Goal: Book appointment/travel/reservation

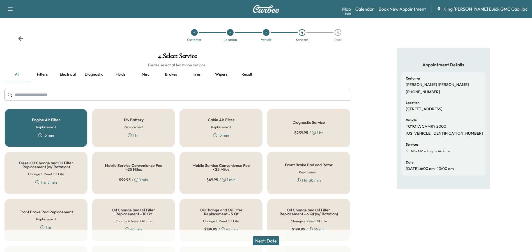
click at [21, 36] on icon at bounding box center [21, 39] width 6 height 6
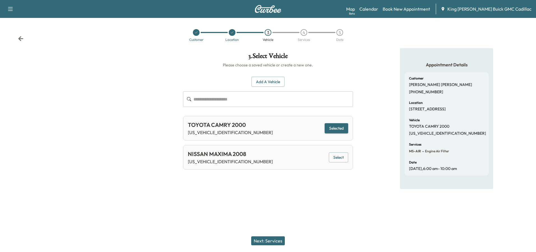
click at [20, 36] on icon at bounding box center [21, 39] width 6 height 6
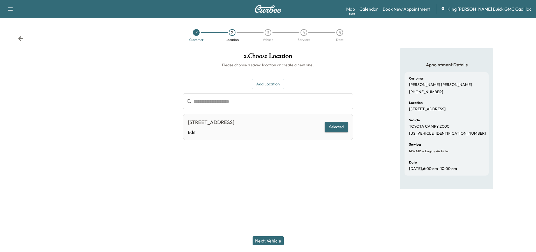
click at [20, 36] on icon at bounding box center [21, 39] width 6 height 6
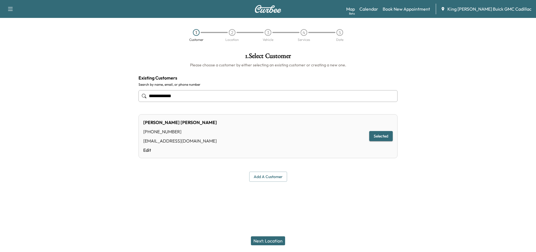
click at [20, 36] on div "1 Customer 2 Location 3 Vehicle 4 Services 5 Date" at bounding box center [268, 35] width 536 height 26
click at [262, 10] on img at bounding box center [268, 9] width 27 height 8
click at [9, 8] on icon "button" at bounding box center [10, 9] width 7 height 7
click at [199, 27] on div "1 Customer 2 Location 3 Vehicle 4 Services 5 Date" at bounding box center [268, 35] width 536 height 26
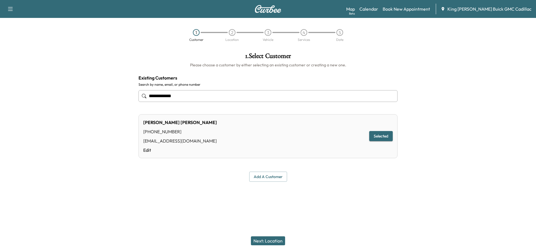
click at [267, 13] on div "Support Log Out Map Beta Calendar Book New Appointment King [PERSON_NAME] Buick…" at bounding box center [268, 9] width 536 height 18
click at [195, 33] on div "1" at bounding box center [196, 32] width 7 height 7
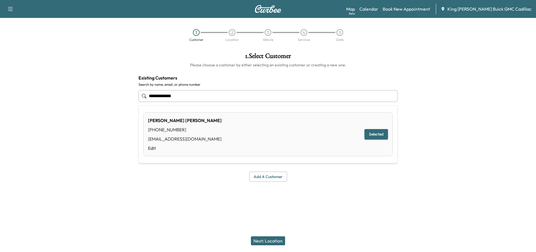
drag, startPoint x: 220, startPoint y: 101, endPoint x: 0, endPoint y: 87, distance: 219.9
click at [0, 93] on html "**********" at bounding box center [268, 126] width 536 height 252
type input "**********"
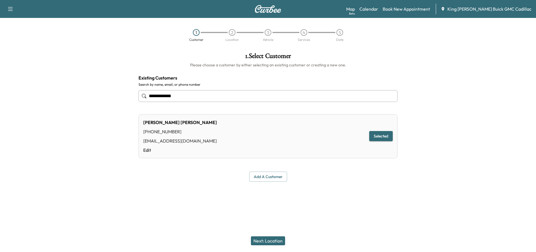
drag, startPoint x: 449, startPoint y: 55, endPoint x: 408, endPoint y: 28, distance: 49.8
click at [448, 53] on div at bounding box center [469, 117] width 134 height 138
click at [378, 10] on link "Calendar" at bounding box center [368, 9] width 19 height 7
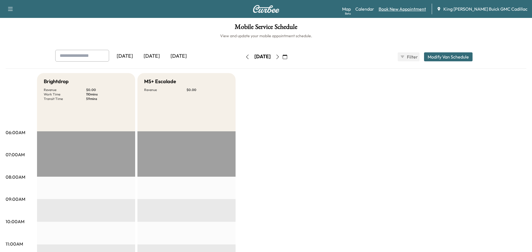
click at [426, 10] on link "Book New Appointment" at bounding box center [402, 9] width 47 height 7
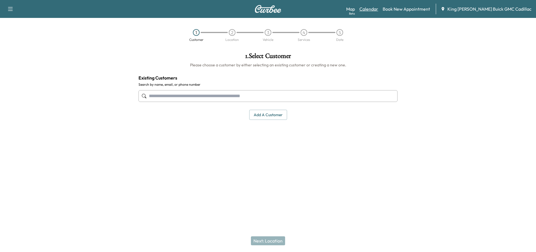
click at [378, 8] on link "Calendar" at bounding box center [368, 9] width 19 height 7
